Goal: Navigation & Orientation: Find specific page/section

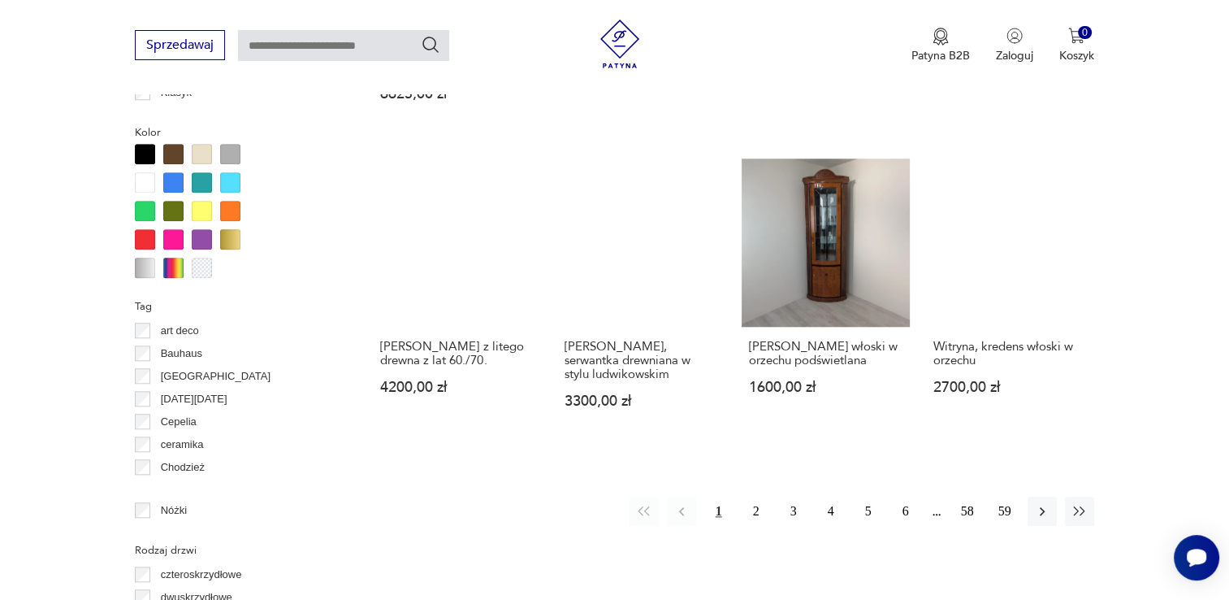
scroll to position [1517, 0]
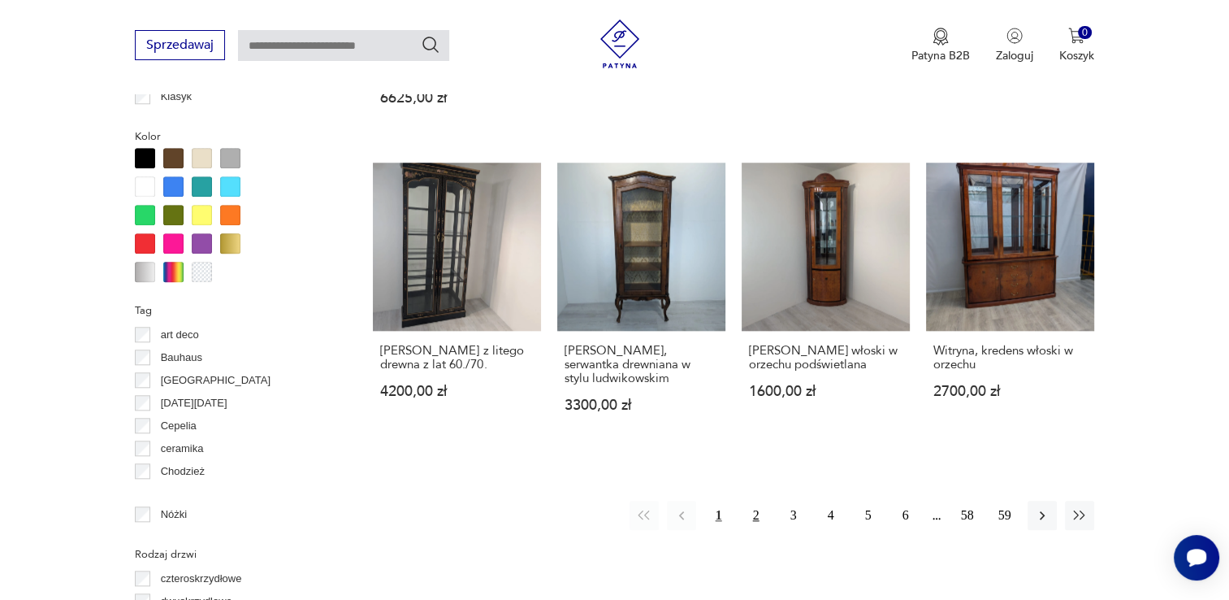
click at [754, 500] on button "2" at bounding box center [756, 514] width 29 height 29
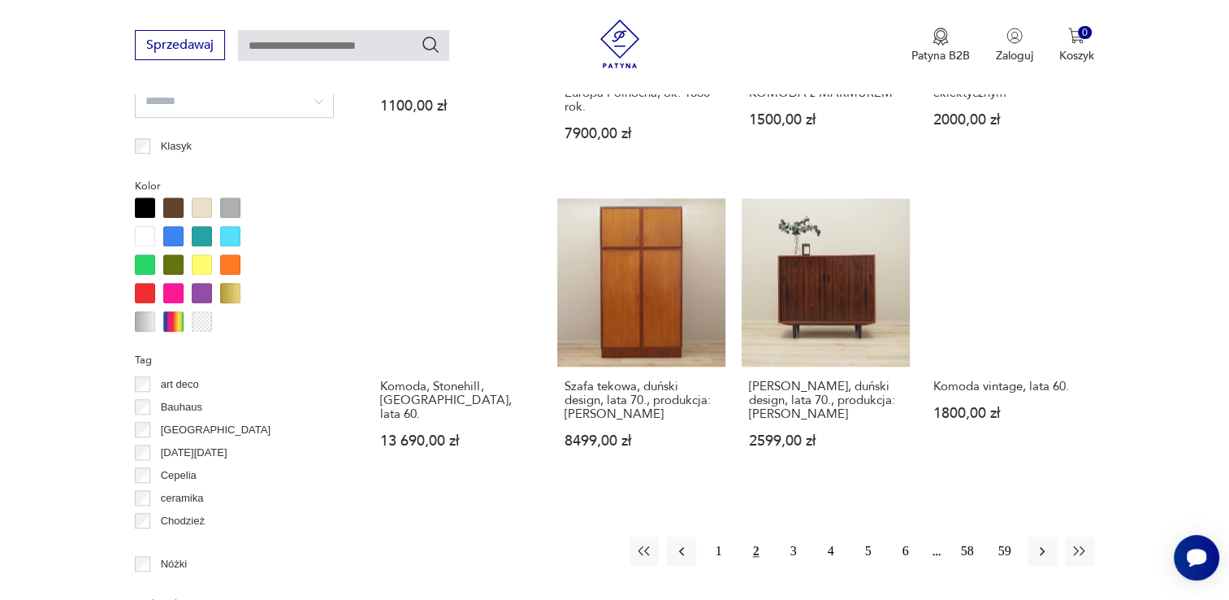
scroll to position [1488, 0]
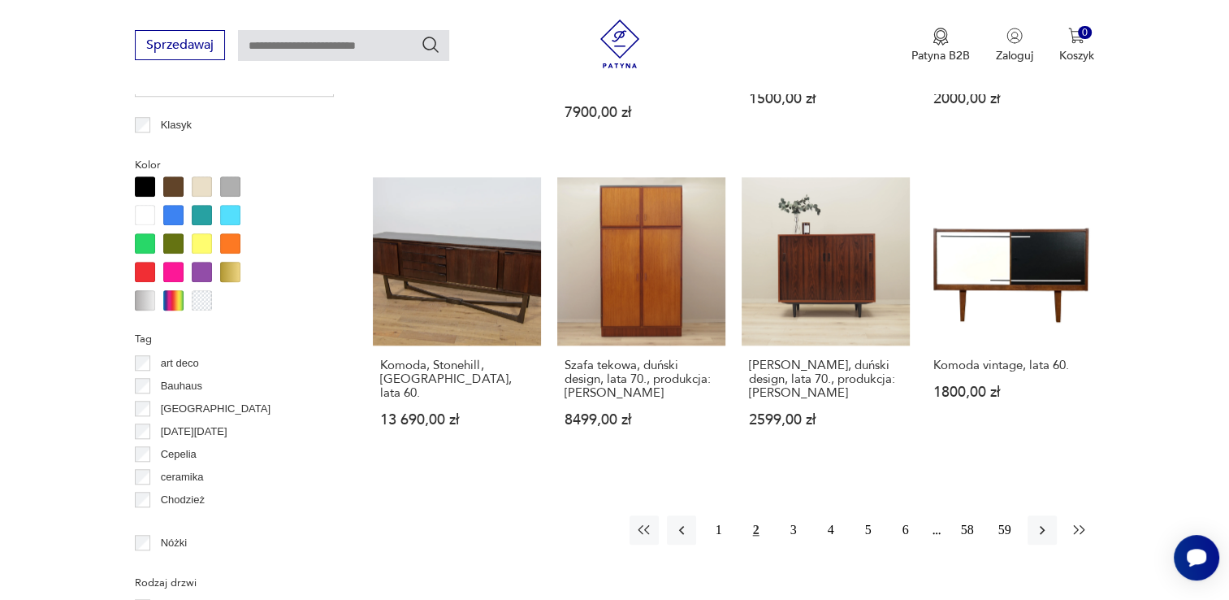
click at [1073, 537] on button "button" at bounding box center [1079, 529] width 29 height 29
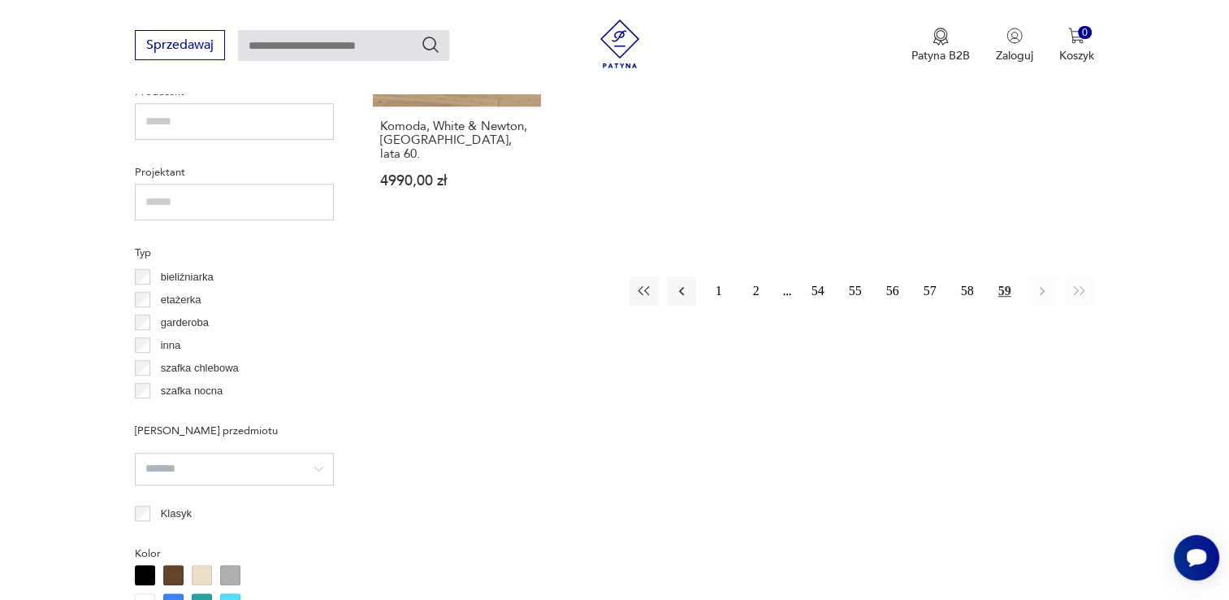
scroll to position [1097, 0]
click at [965, 280] on button "58" at bounding box center [967, 293] width 29 height 29
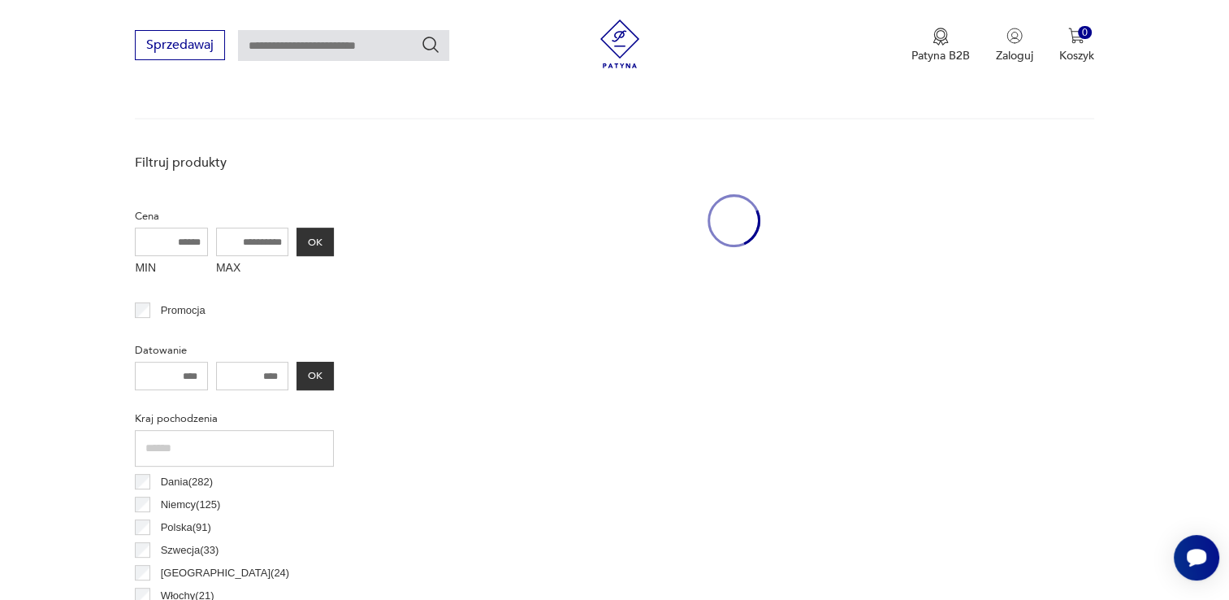
scroll to position [431, 0]
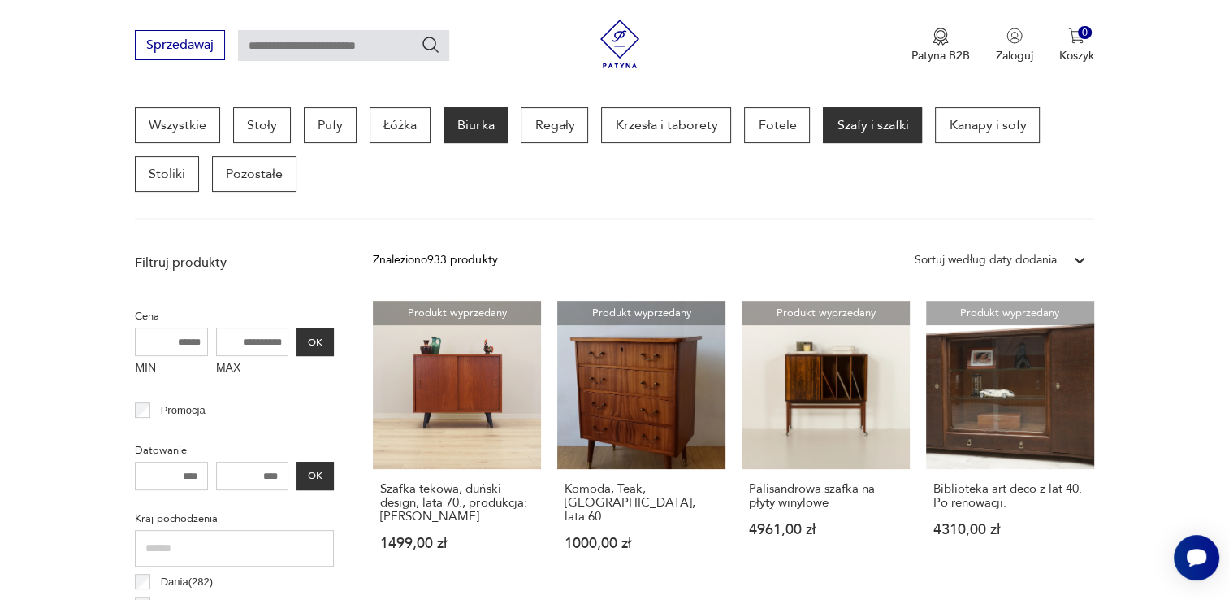
click at [479, 128] on p "Biurka" at bounding box center [476, 125] width 64 height 36
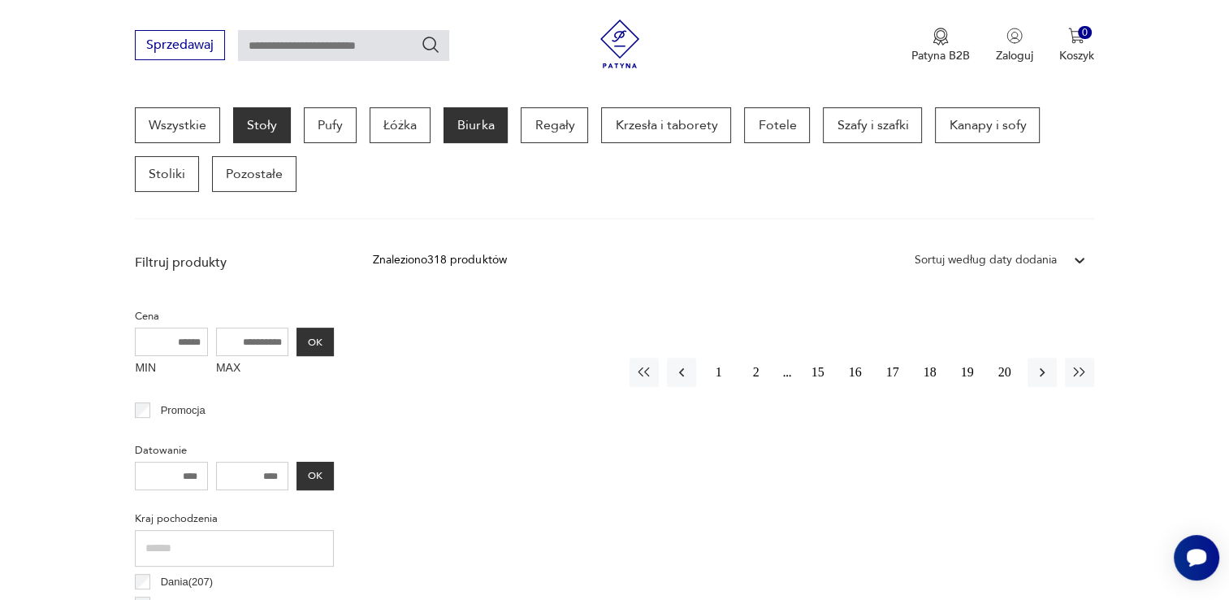
click at [249, 135] on p "Stoły" at bounding box center [262, 125] width 58 height 36
